Goal: Browse casually: Explore the website without a specific task or goal

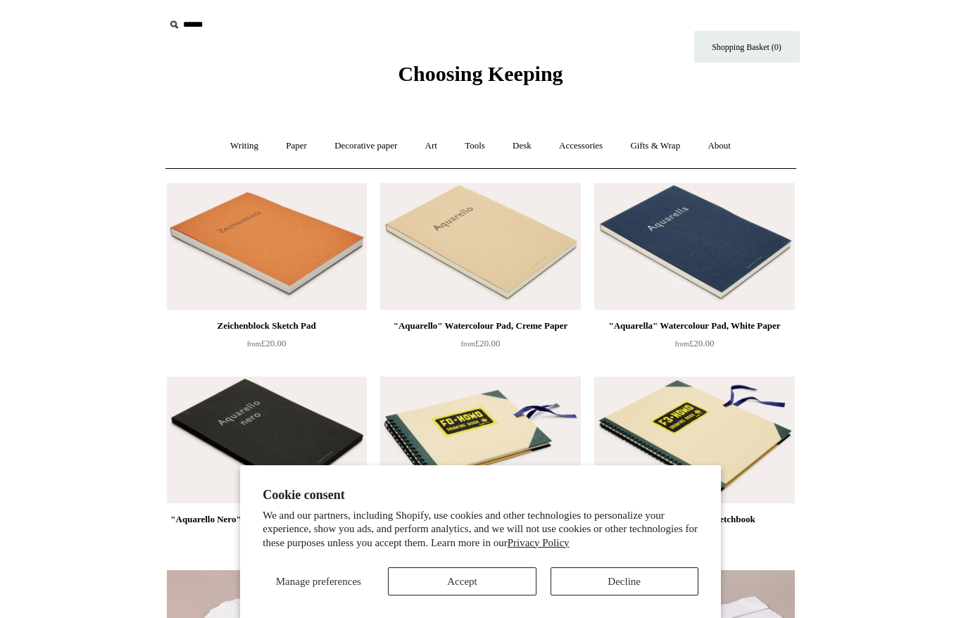
click at [578, 589] on button "Decline" at bounding box center [625, 582] width 148 height 28
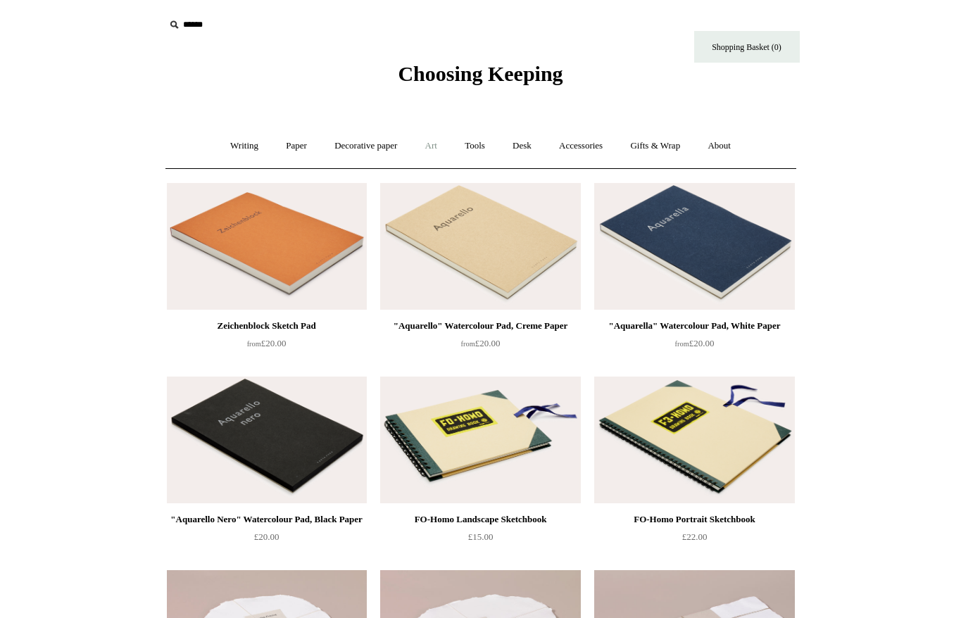
click at [432, 144] on link "Art +" at bounding box center [431, 145] width 37 height 37
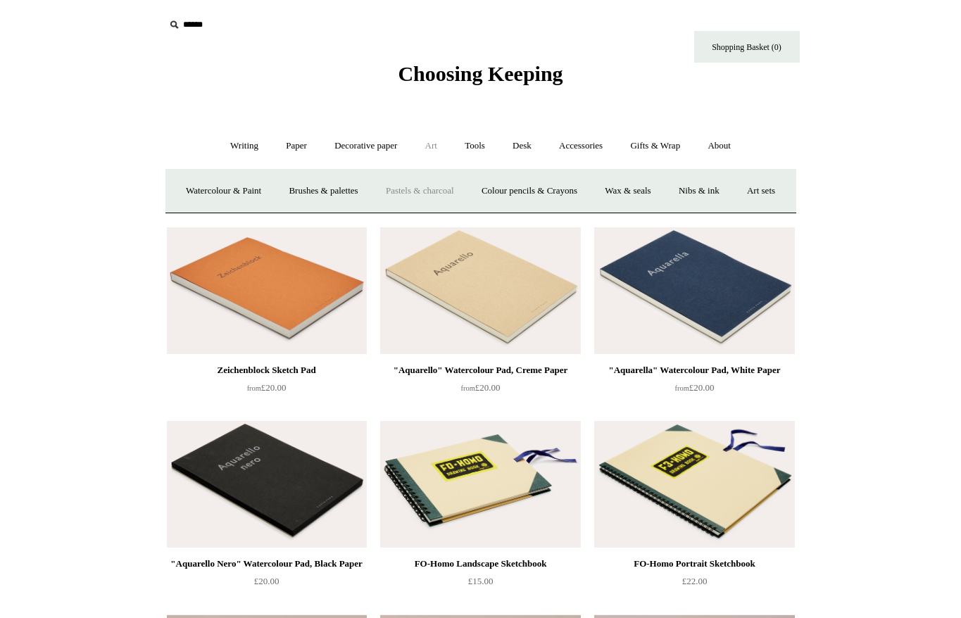
click at [457, 189] on link "Pastels & charcoal" at bounding box center [420, 191] width 94 height 37
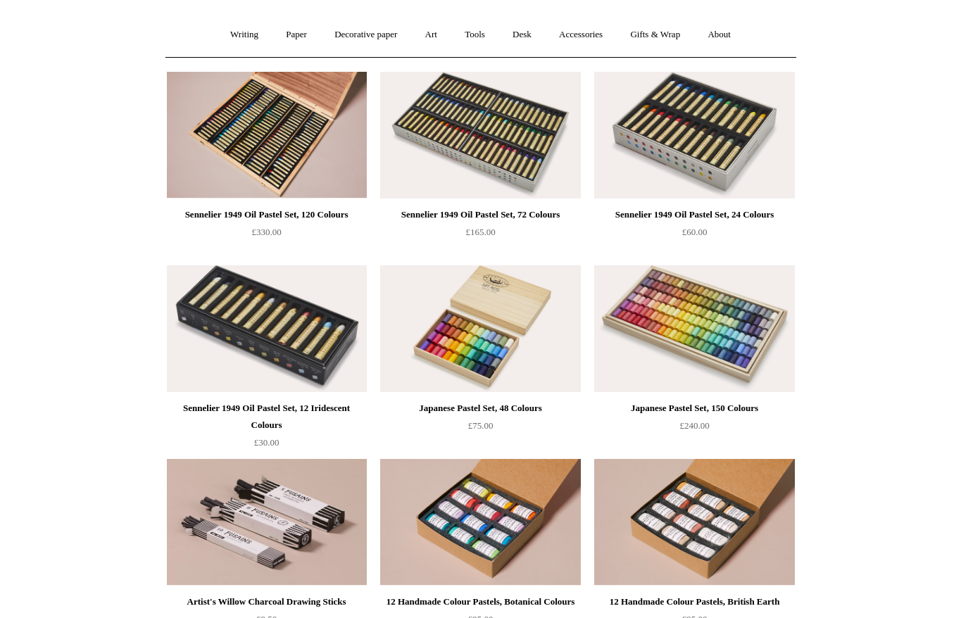
scroll to position [39, 0]
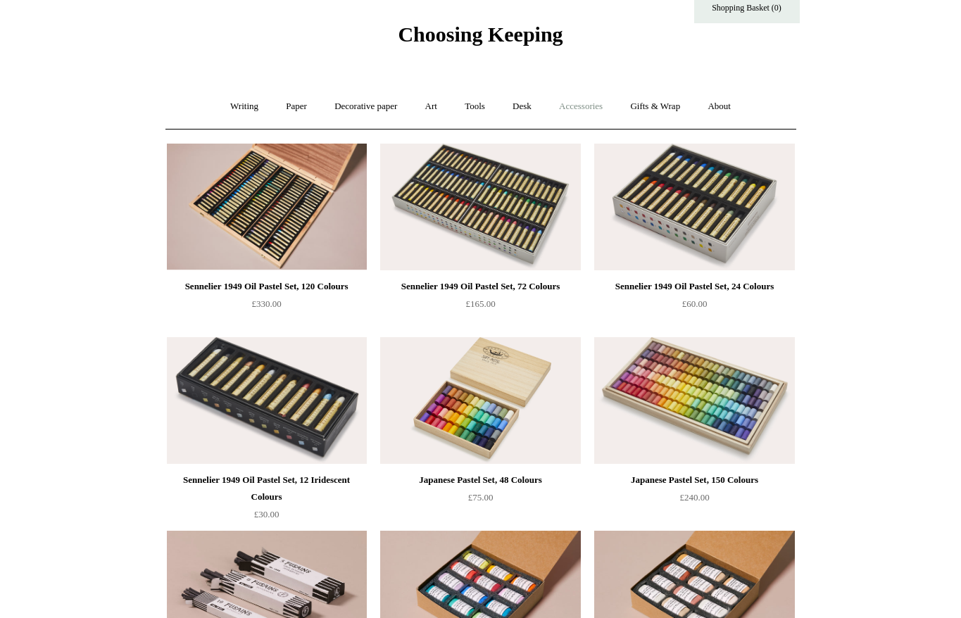
click at [598, 108] on link "Accessories +" at bounding box center [580, 106] width 69 height 37
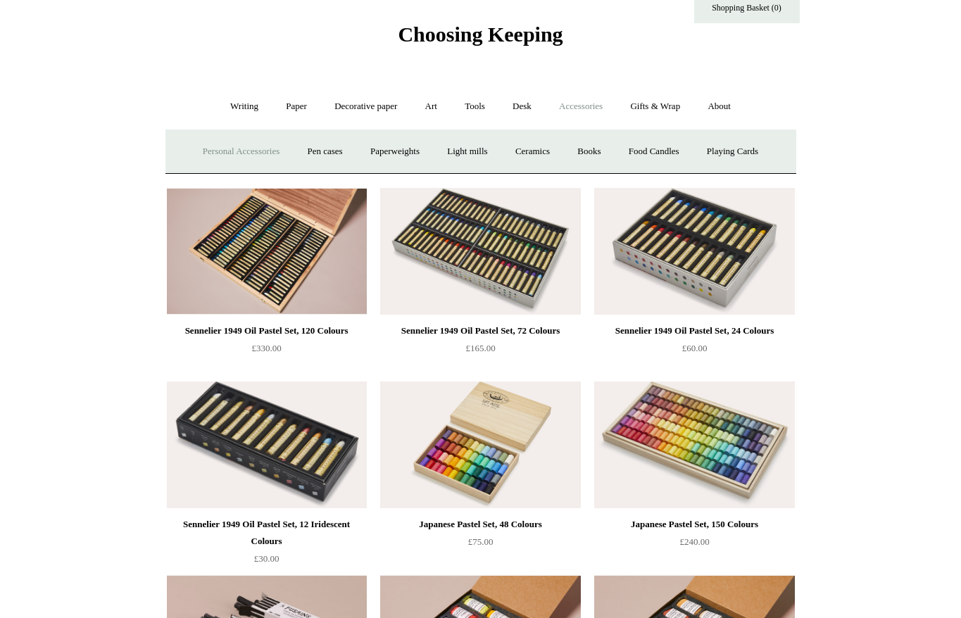
click at [255, 151] on link "Personal Accessories +" at bounding box center [241, 151] width 102 height 37
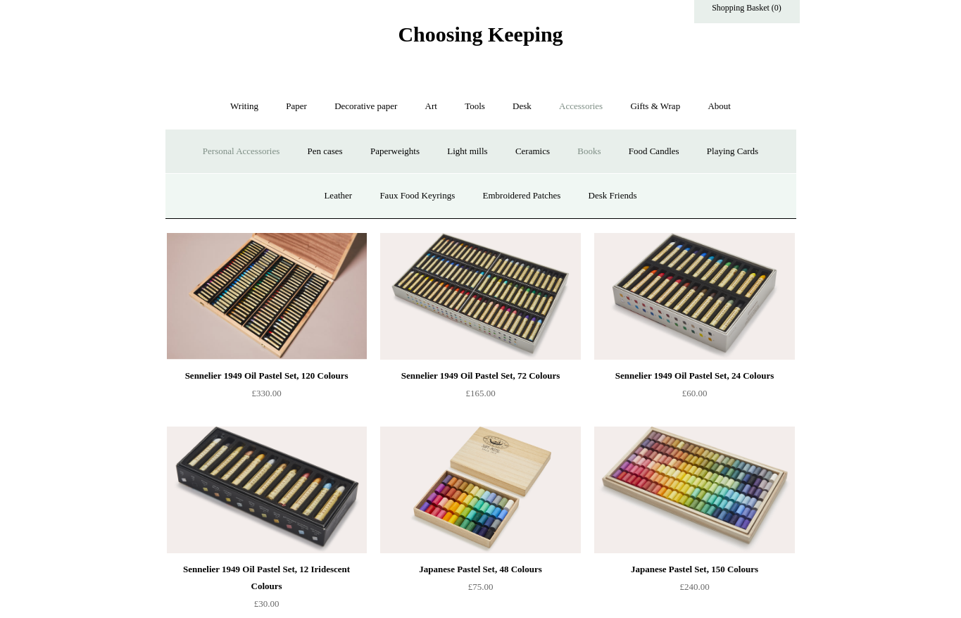
click at [598, 154] on link "Books" at bounding box center [589, 151] width 49 height 37
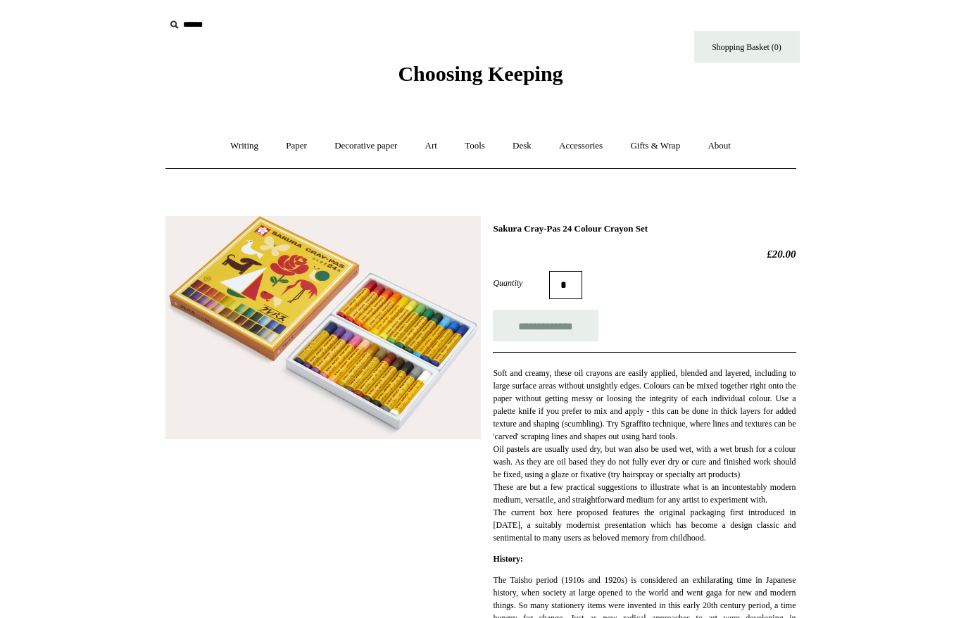
click at [347, 342] on img at bounding box center [322, 328] width 315 height 224
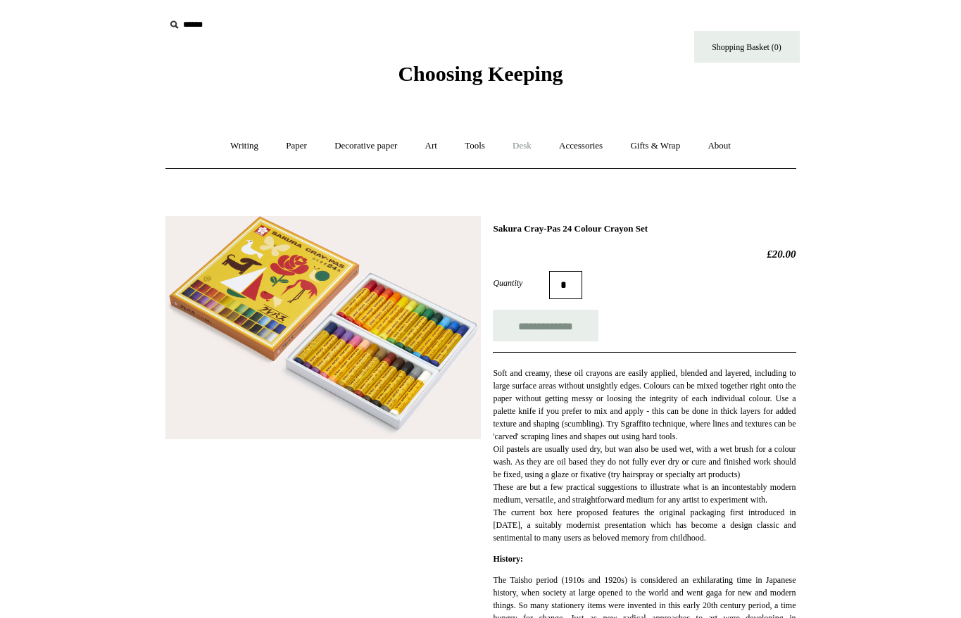
click at [536, 146] on link "Desk +" at bounding box center [522, 145] width 44 height 37
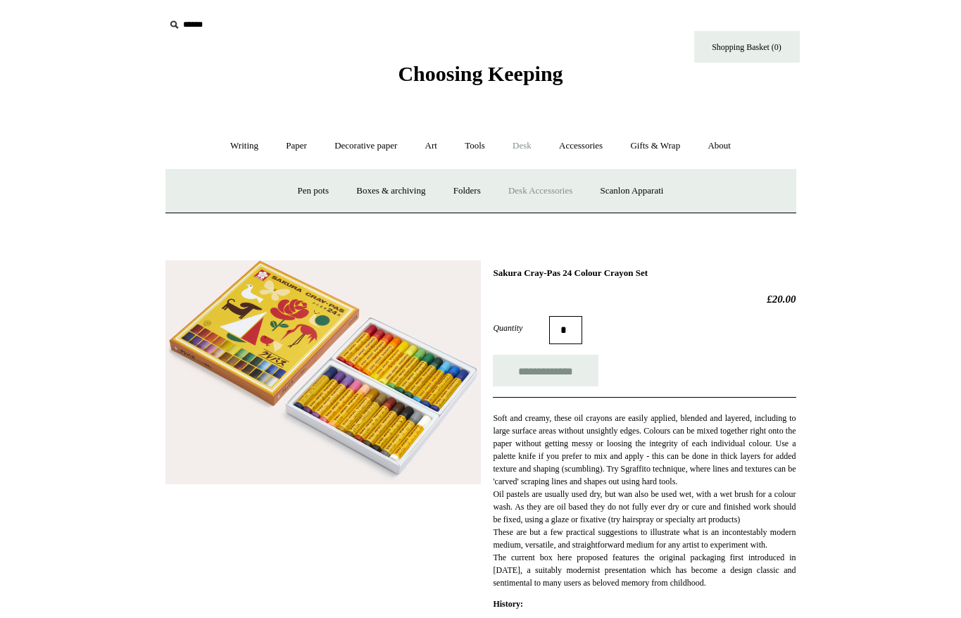
click at [570, 187] on link "Desk Accessories" at bounding box center [540, 191] width 89 height 37
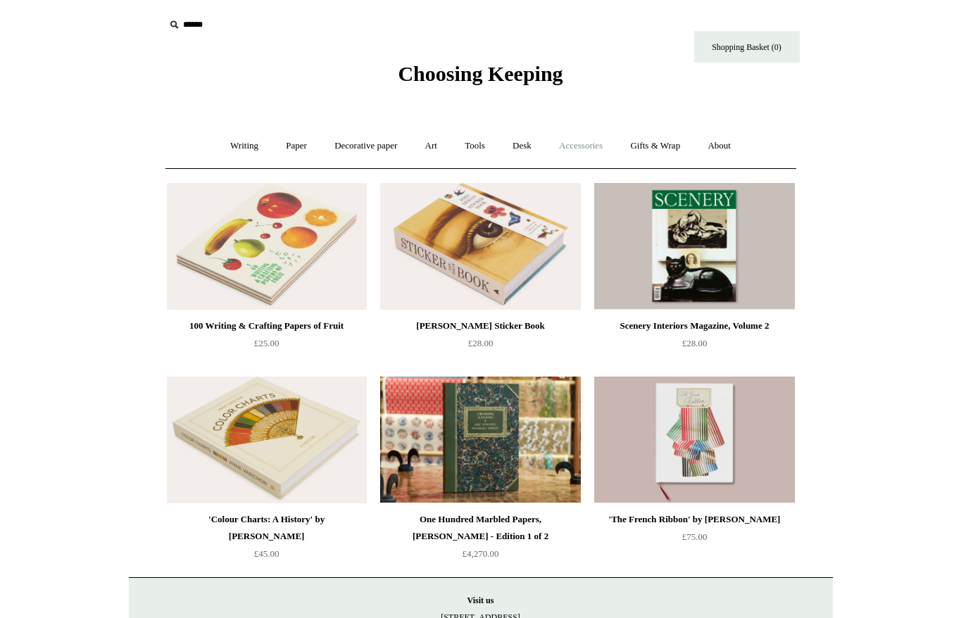
click at [602, 148] on link "Accessories +" at bounding box center [580, 145] width 69 height 37
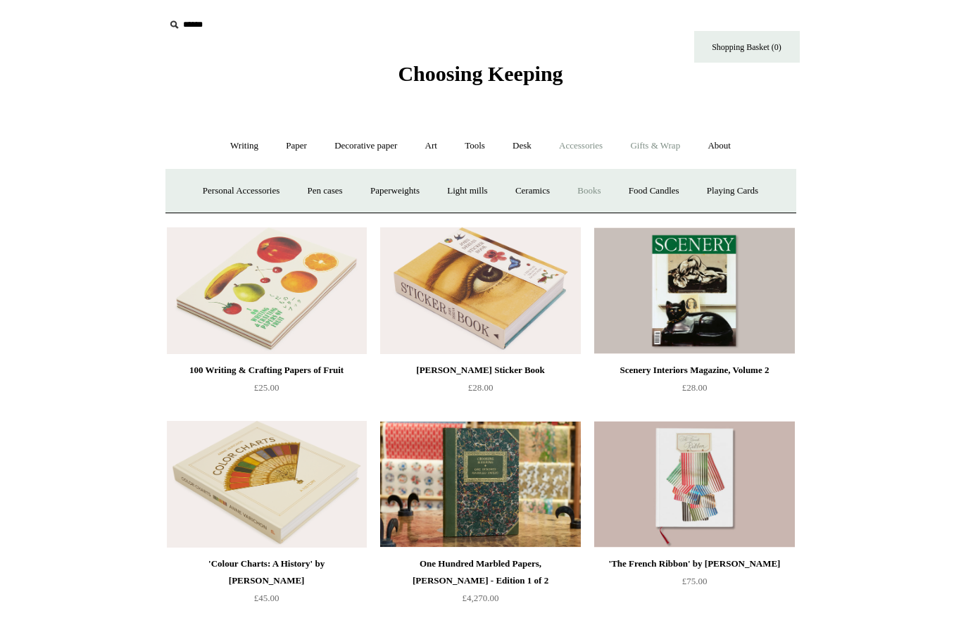
click at [672, 153] on link "Gifts & Wrap +" at bounding box center [655, 145] width 75 height 37
click at [639, 186] on link "Stickers" at bounding box center [627, 191] width 55 height 37
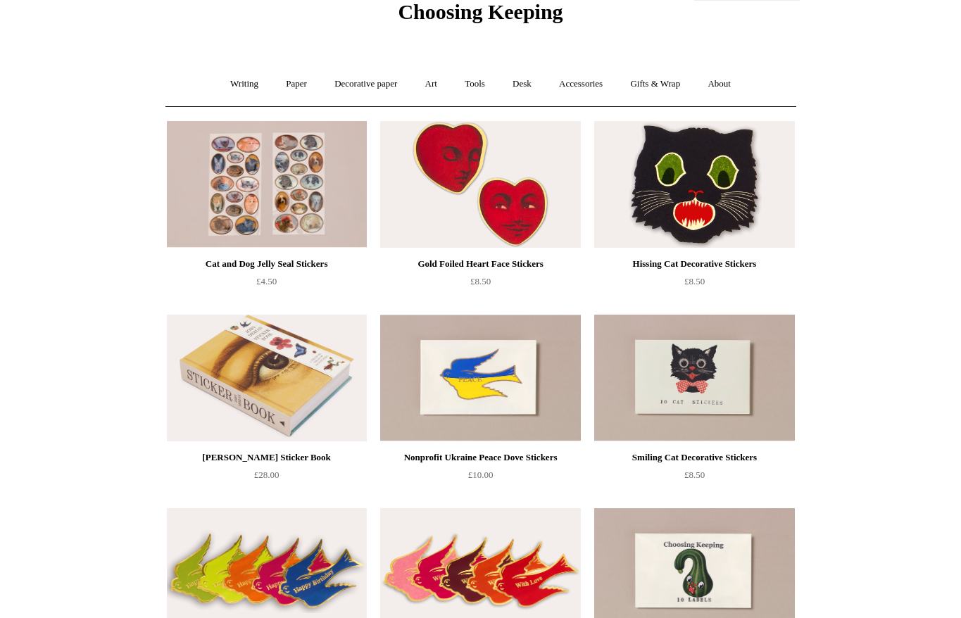
scroll to position [4, 0]
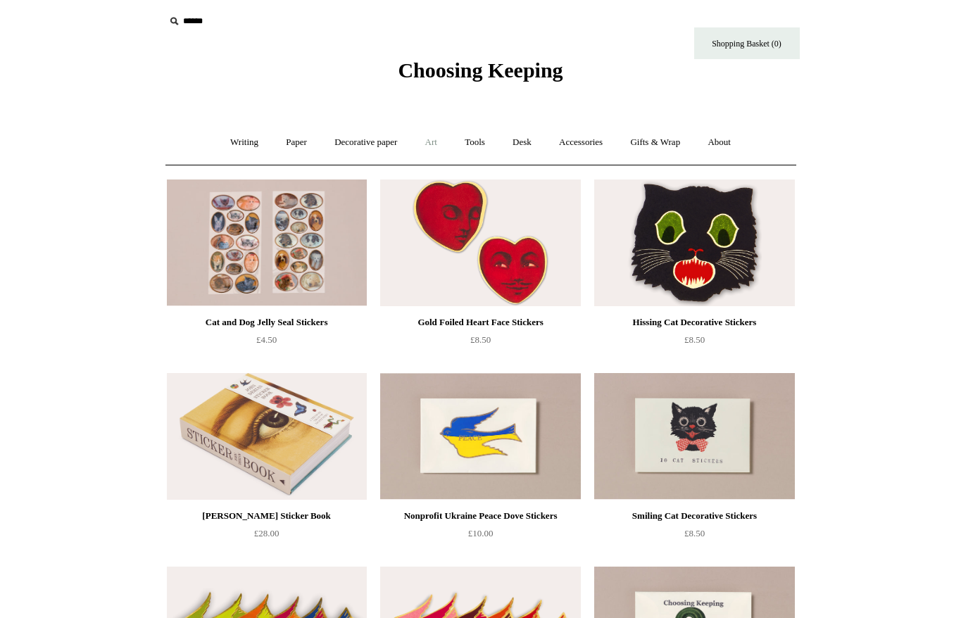
click at [432, 143] on link "Art +" at bounding box center [431, 142] width 37 height 37
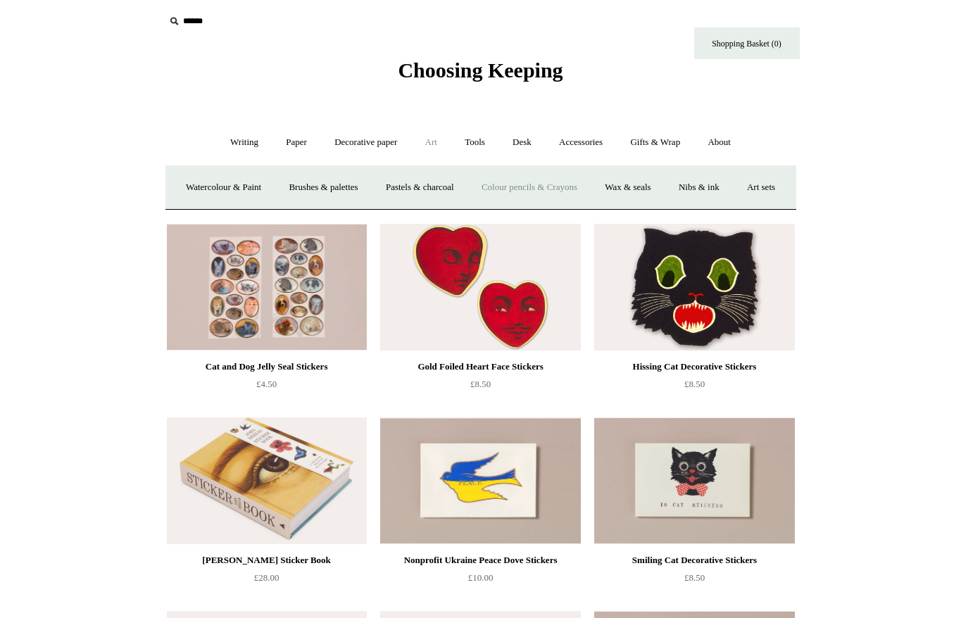
click at [581, 189] on link "Colour pencils & Crayons" at bounding box center [529, 187] width 121 height 37
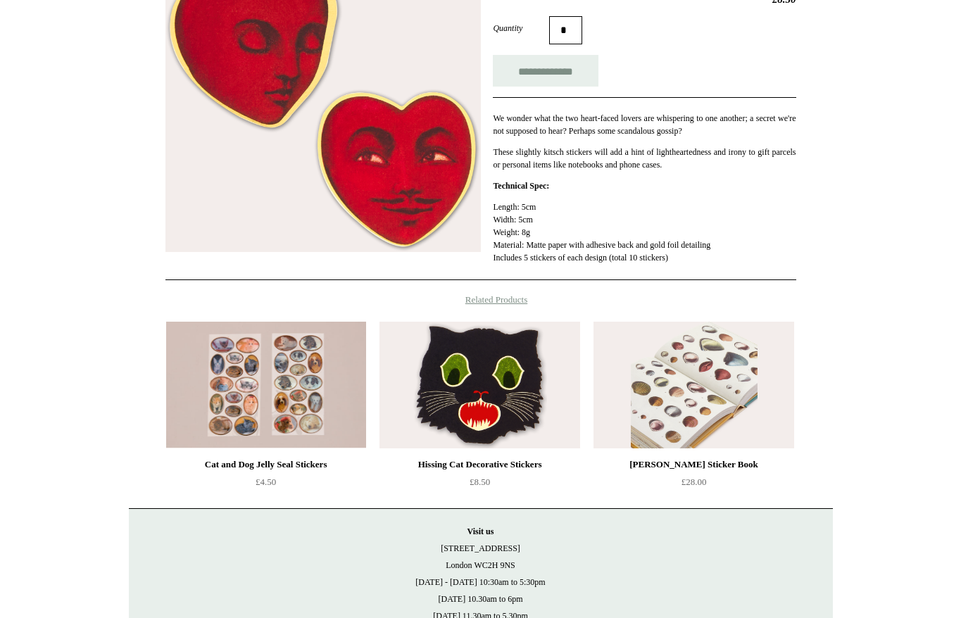
scroll to position [266, 0]
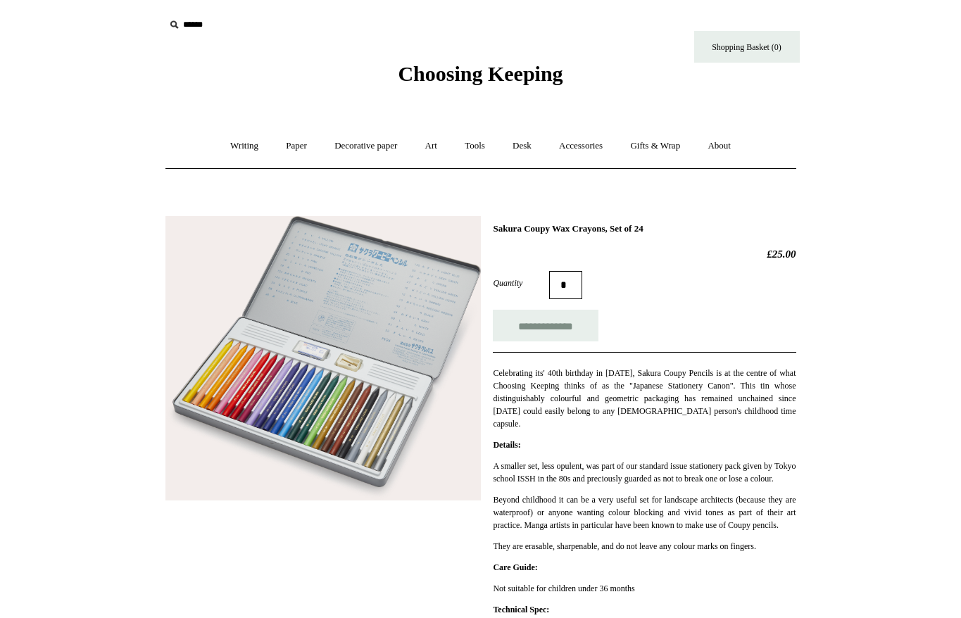
click at [286, 344] on img at bounding box center [322, 358] width 315 height 284
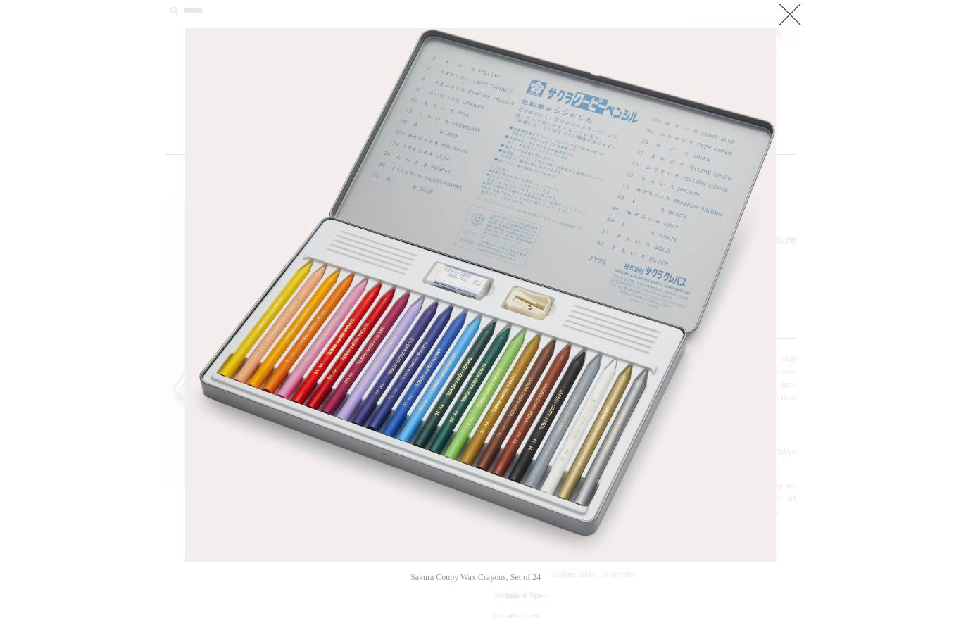
scroll to position [3, 0]
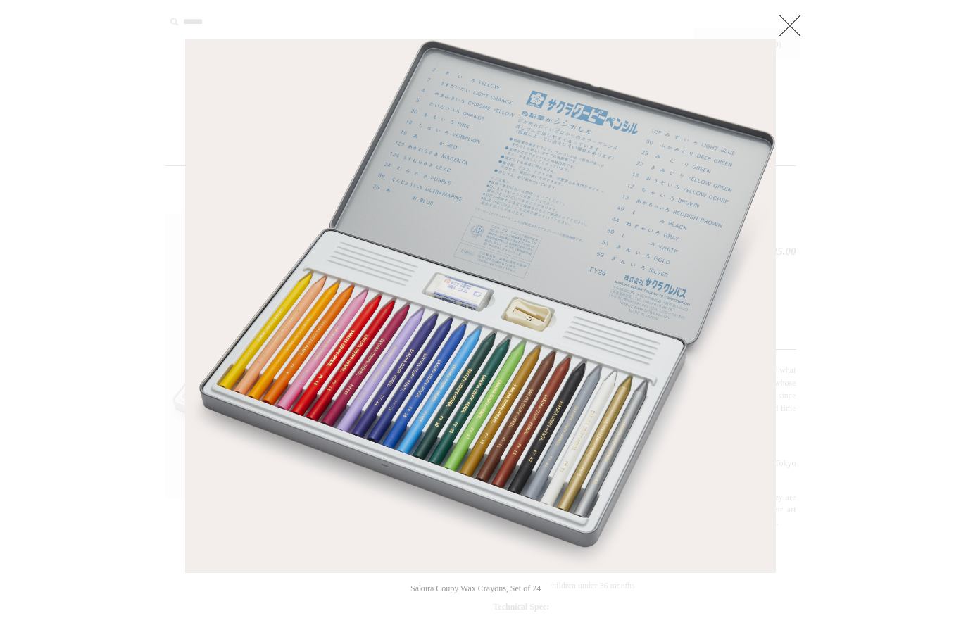
click at [786, 18] on link at bounding box center [790, 25] width 28 height 28
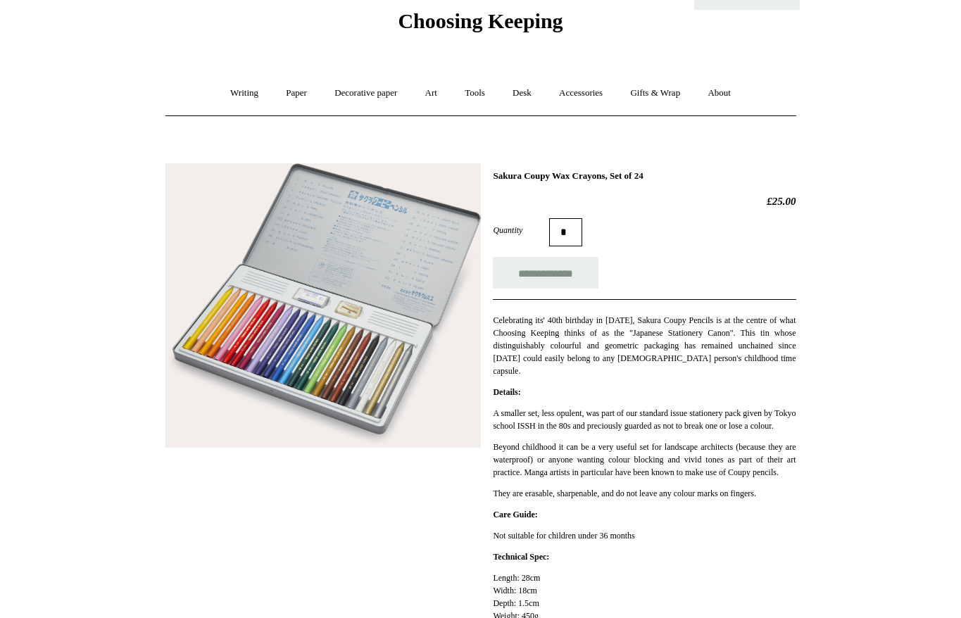
scroll to position [0, 0]
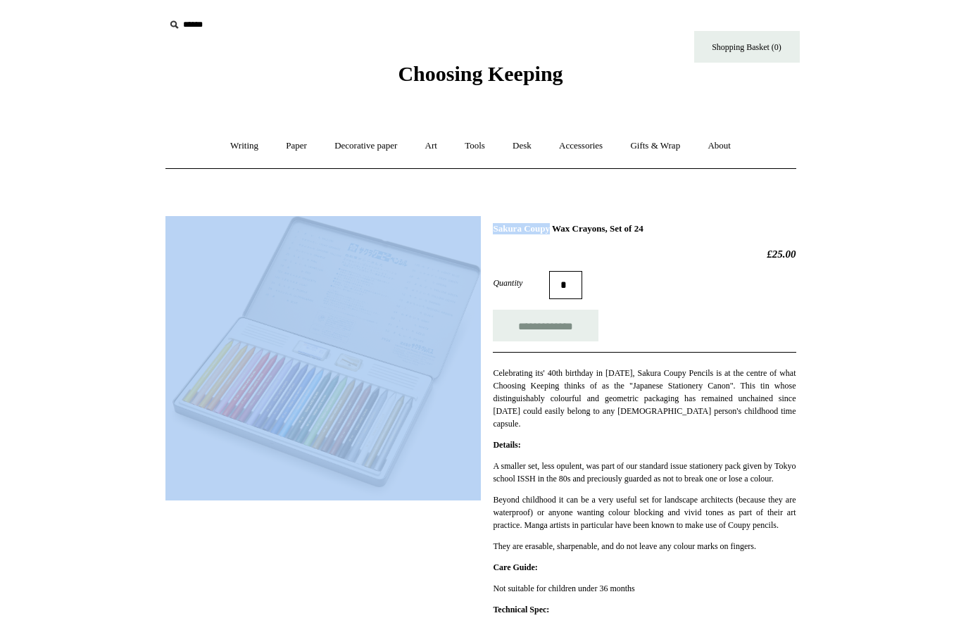
drag, startPoint x: 492, startPoint y: 225, endPoint x: 608, endPoint y: 219, distance: 115.6
click at [608, 219] on div "**********" at bounding box center [480, 472] width 631 height 533
click at [614, 228] on h1 "Sakura Coupy Wax Crayons, Set of 24" at bounding box center [644, 228] width 303 height 11
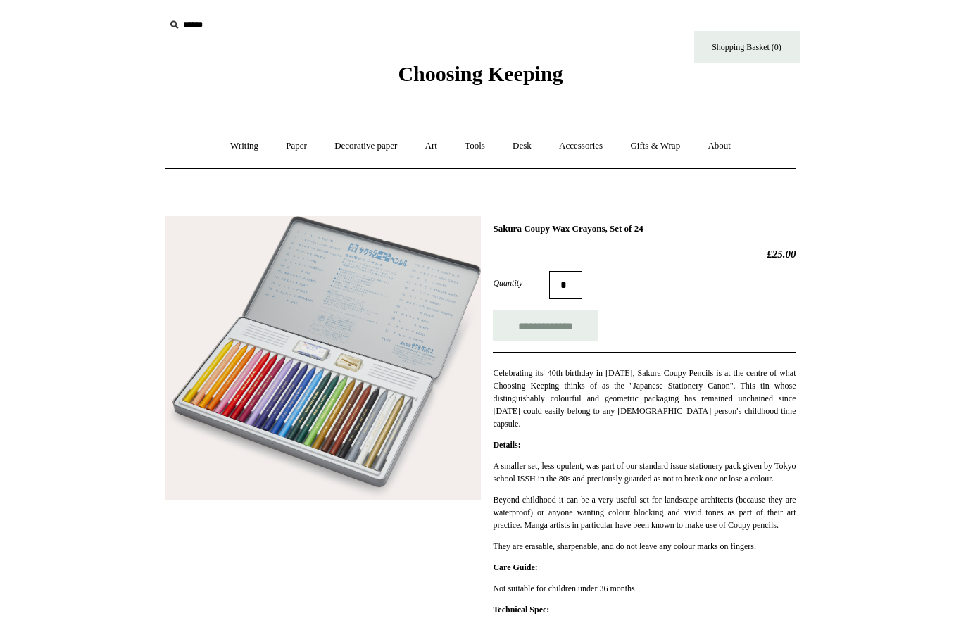
drag, startPoint x: 623, startPoint y: 229, endPoint x: 495, endPoint y: 227, distance: 128.2
click at [495, 227] on h1 "Sakura Coupy Wax Crayons, Set of 24" at bounding box center [644, 228] width 303 height 11
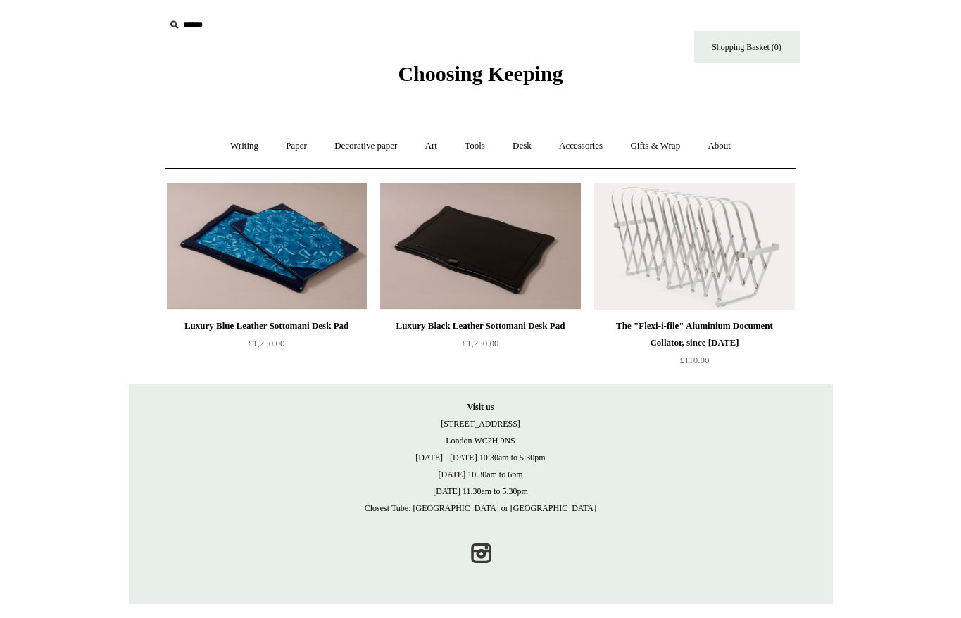
click at [476, 247] on img at bounding box center [480, 246] width 200 height 127
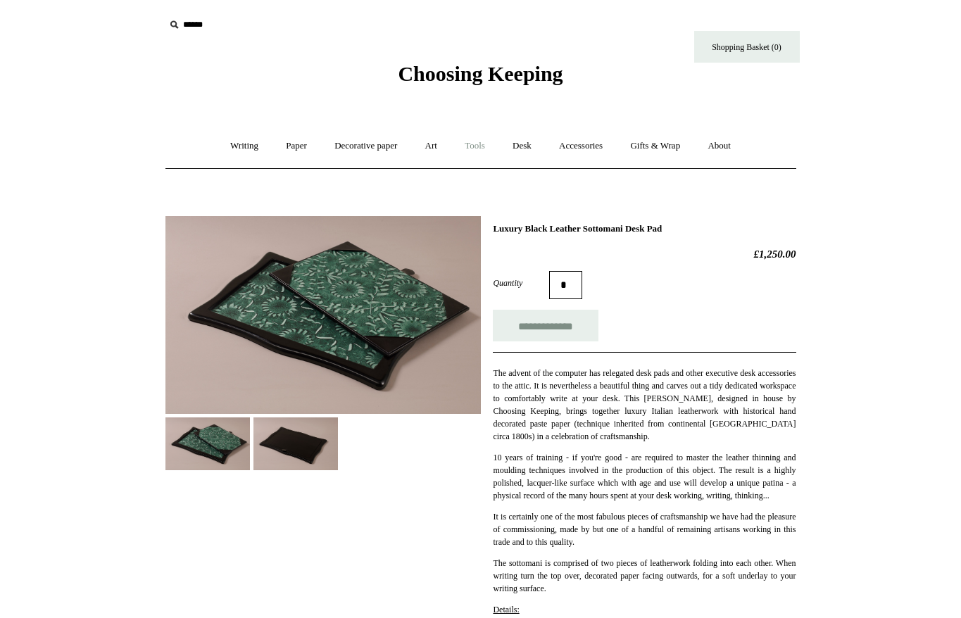
click at [484, 146] on link "Tools +" at bounding box center [475, 145] width 46 height 37
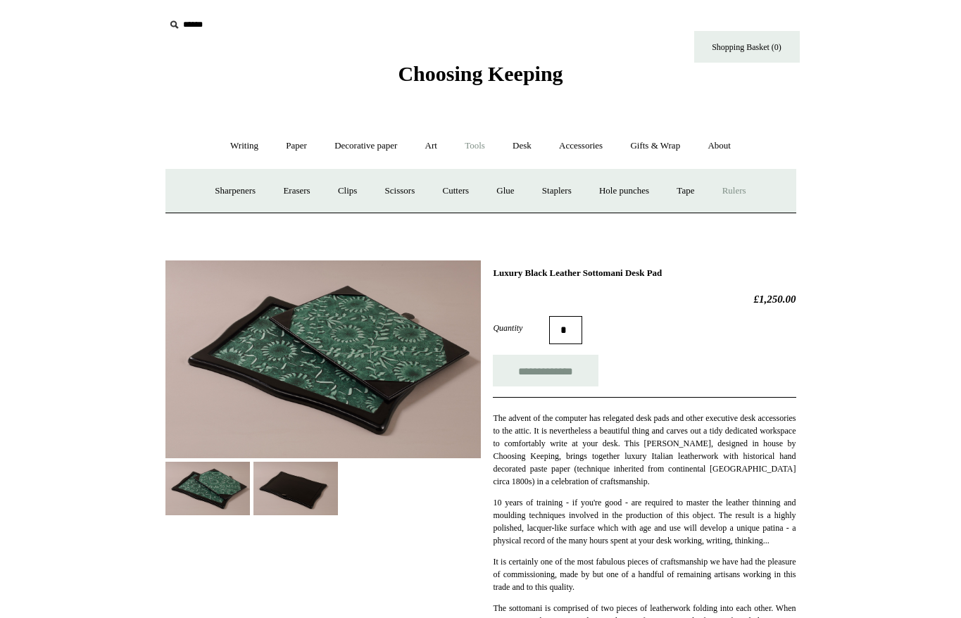
click at [747, 184] on link "Rulers" at bounding box center [734, 191] width 49 height 37
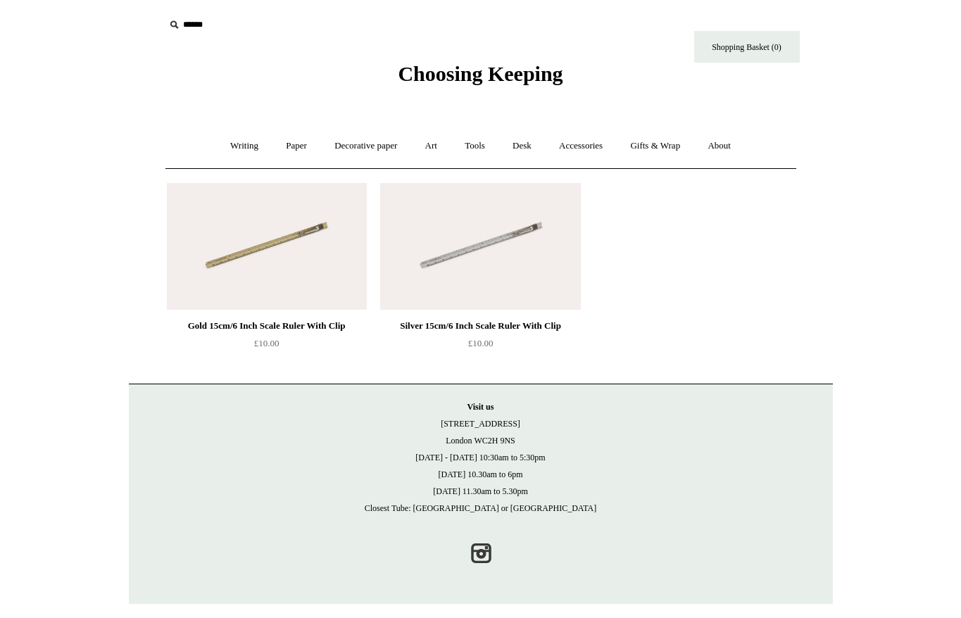
click at [296, 231] on img at bounding box center [267, 246] width 200 height 127
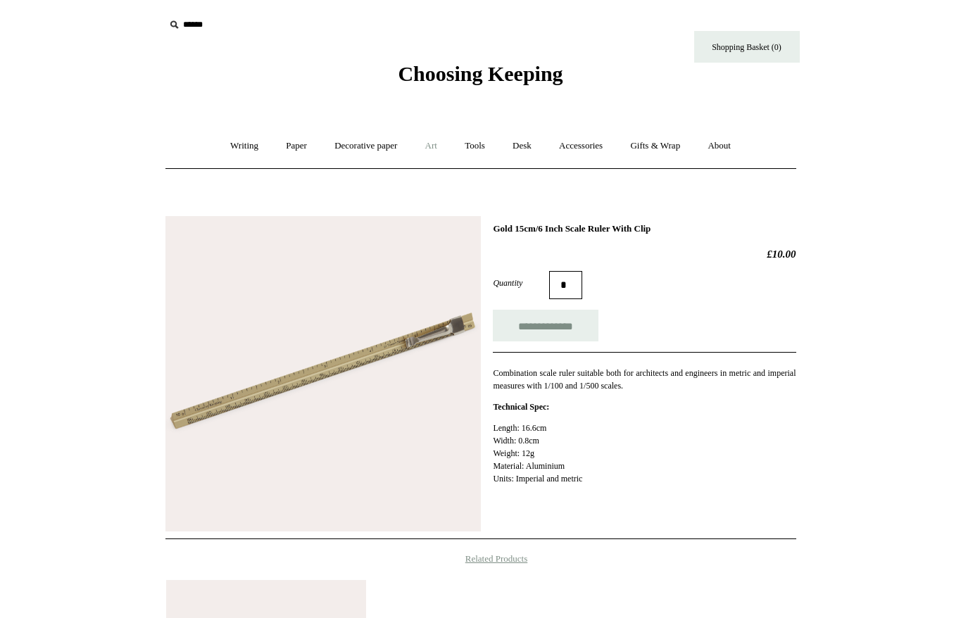
click at [421, 146] on link "Art +" at bounding box center [431, 145] width 37 height 37
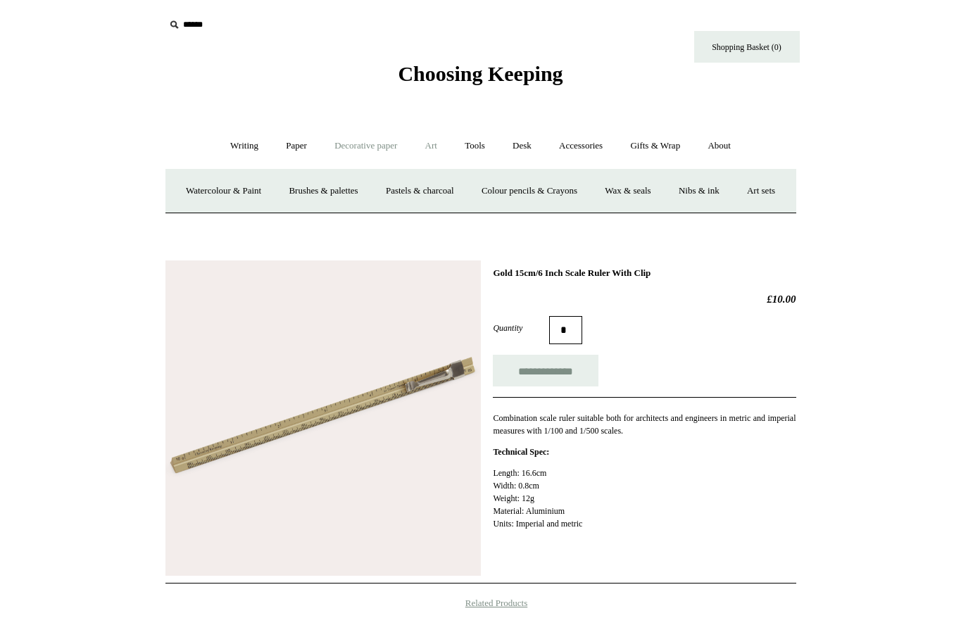
click at [375, 134] on link "Decorative paper +" at bounding box center [366, 145] width 88 height 37
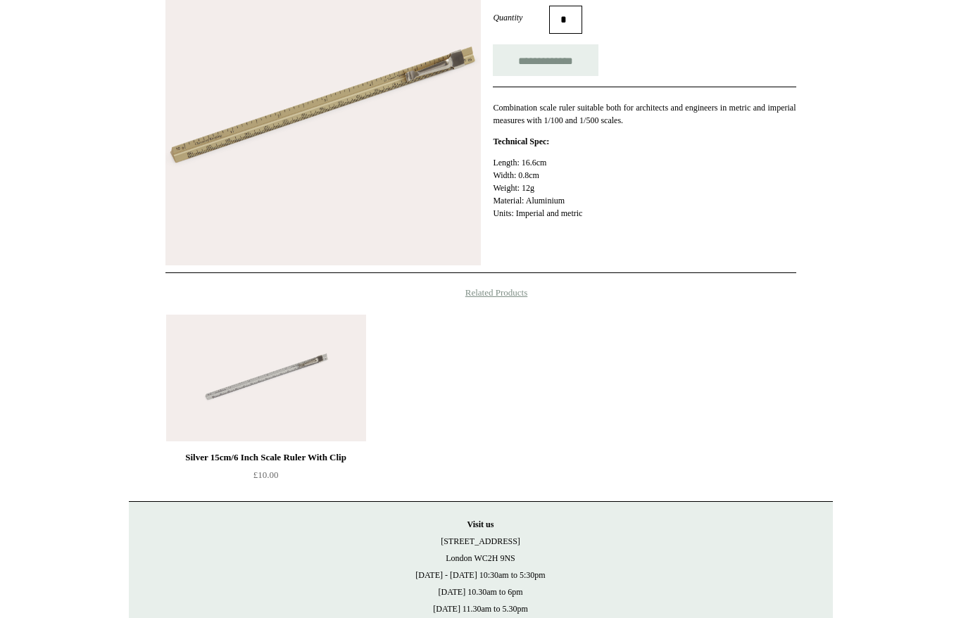
scroll to position [330, 0]
